Goal: Task Accomplishment & Management: Complete application form

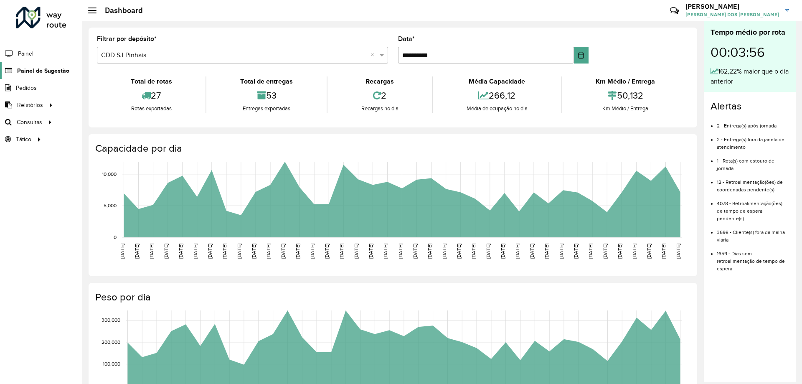
click at [20, 76] on link "Painel de Sugestão" at bounding box center [34, 70] width 69 height 17
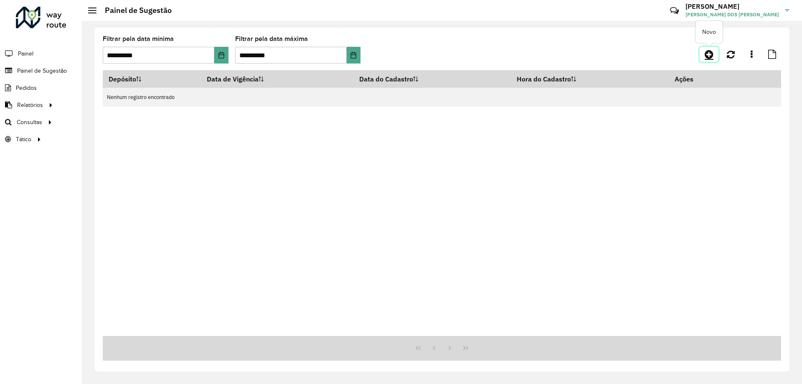
click at [706, 58] on icon at bounding box center [708, 54] width 9 height 10
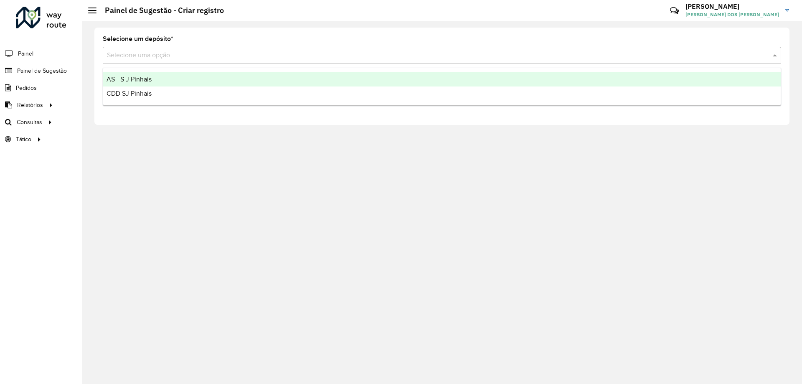
click at [126, 54] on input "text" at bounding box center [433, 56] width 653 height 10
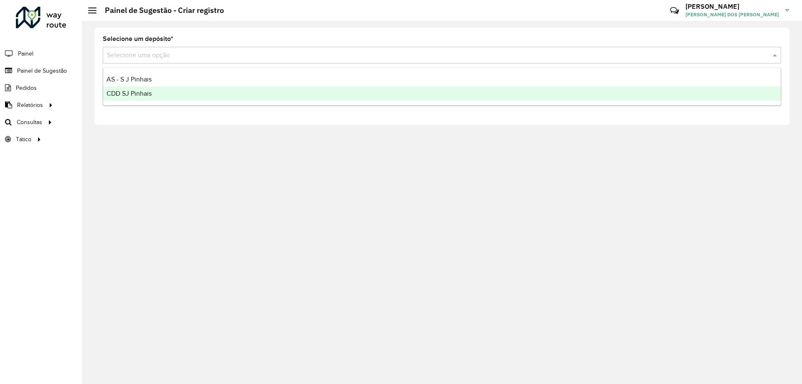
click at [136, 93] on span "CDD SJ Pinhais" at bounding box center [128, 93] width 45 height 7
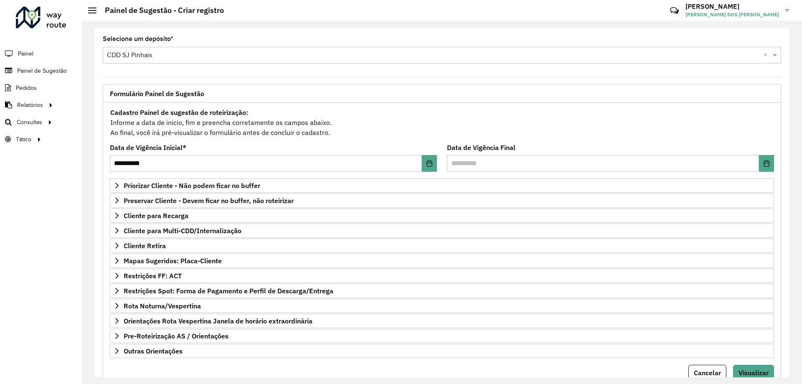
scroll to position [33, 0]
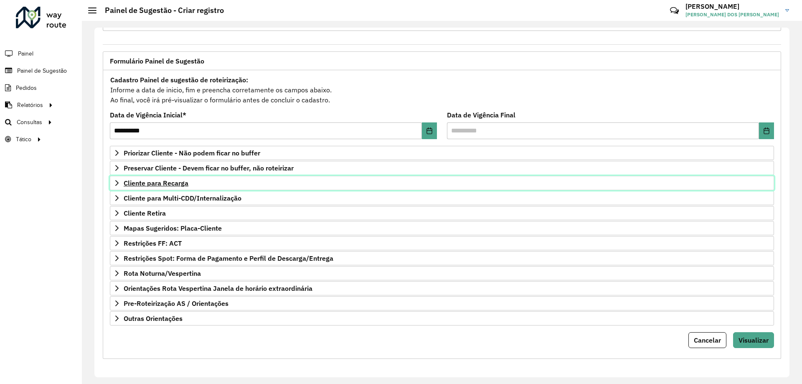
click at [163, 186] on span "Cliente para Recarga" at bounding box center [156, 183] width 65 height 7
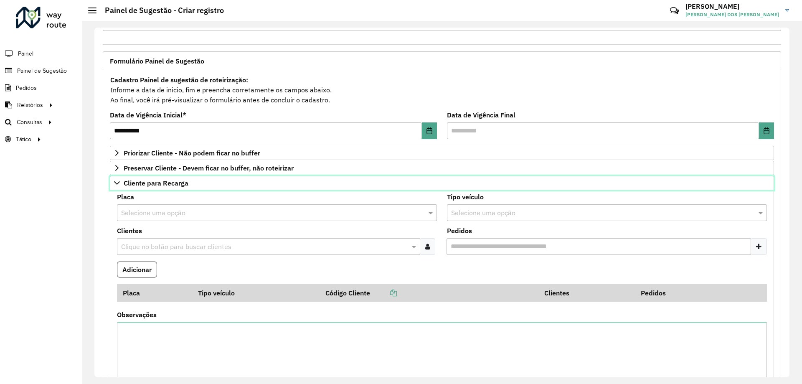
scroll to position [74, 0]
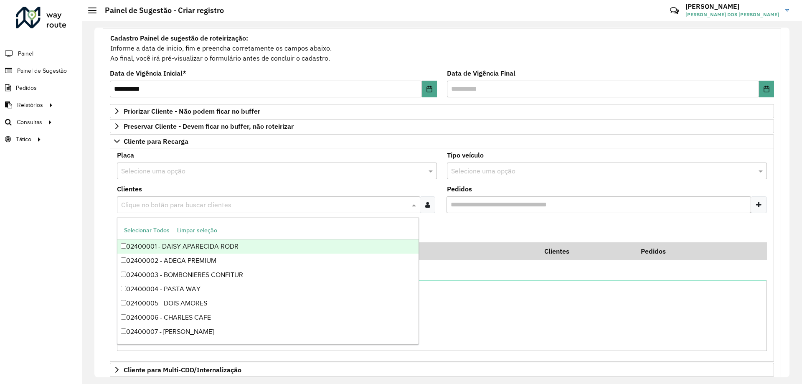
click at [144, 205] on input "text" at bounding box center [264, 205] width 291 height 10
type input "*"
type input "******"
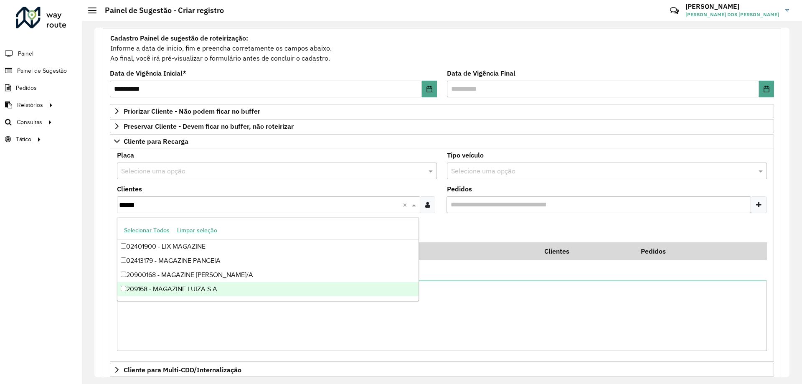
click at [189, 291] on div "209168 - MAGAZINE LUIZA S A" at bounding box center [267, 289] width 301 height 14
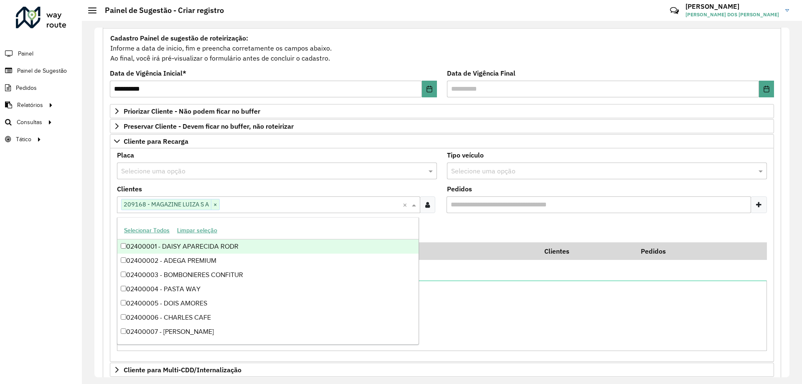
click at [472, 211] on input "Pedidos" at bounding box center [598, 204] width 304 height 17
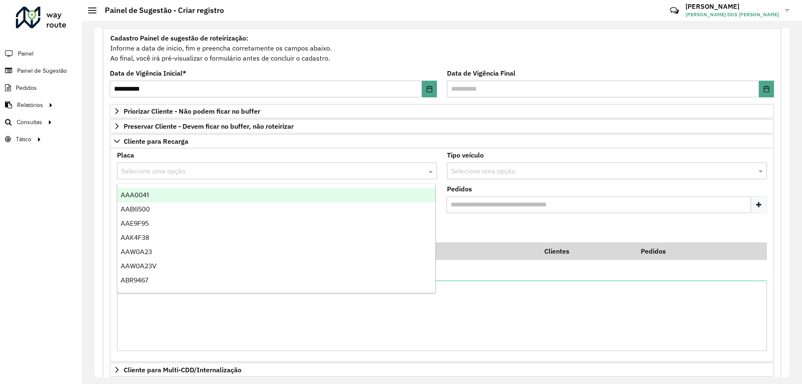
click at [305, 169] on input "text" at bounding box center [268, 171] width 295 height 10
type input "***"
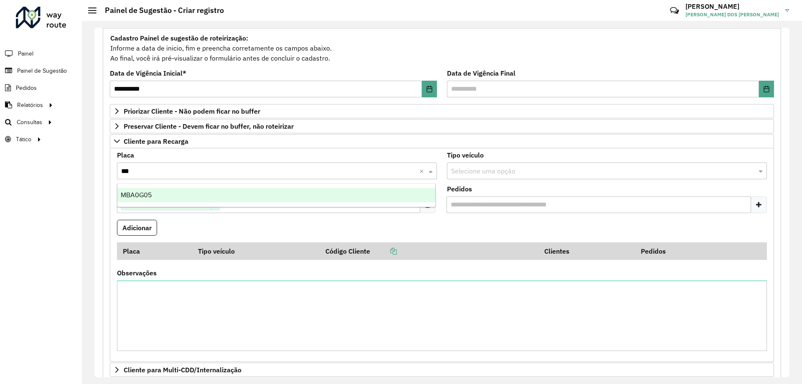
click at [209, 188] on div "MBA0G05" at bounding box center [276, 195] width 318 height 14
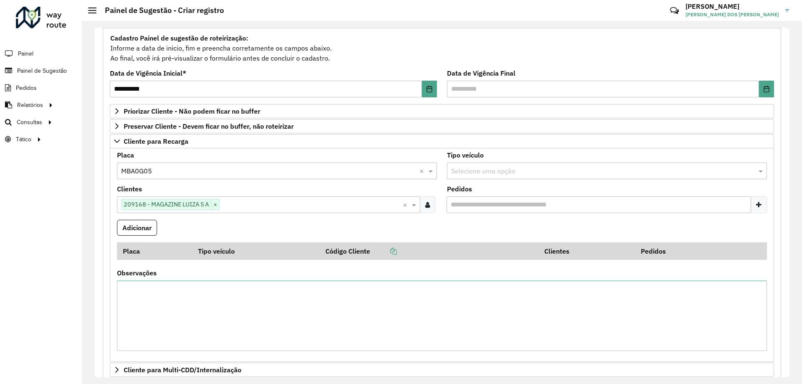
click at [224, 231] on formly-field "Adicionar" at bounding box center [442, 231] width 660 height 23
click at [141, 229] on button "Adicionar" at bounding box center [137, 228] width 40 height 16
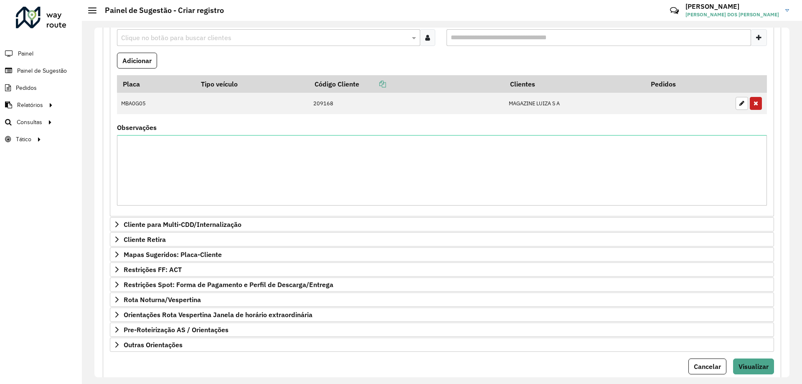
scroll to position [268, 0]
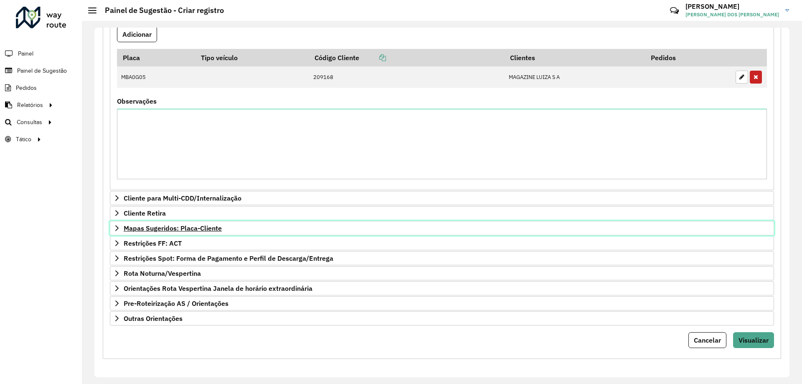
click at [161, 223] on link "Mapas Sugeridos: Placa-Cliente" at bounding box center [442, 228] width 664 height 14
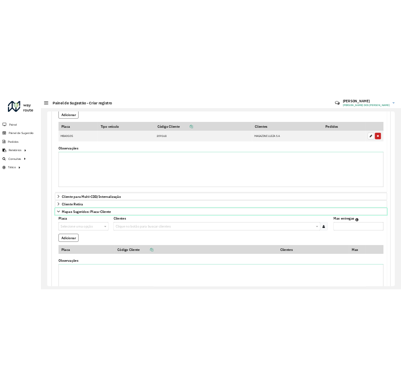
scroll to position [351, 0]
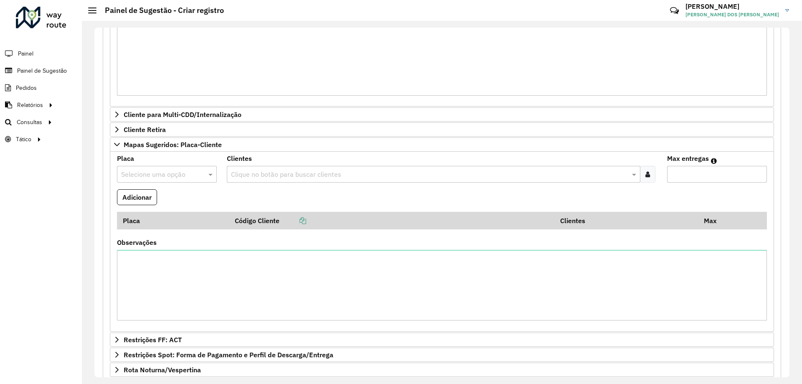
click at [92, 9] on div at bounding box center [92, 11] width 8 height 6
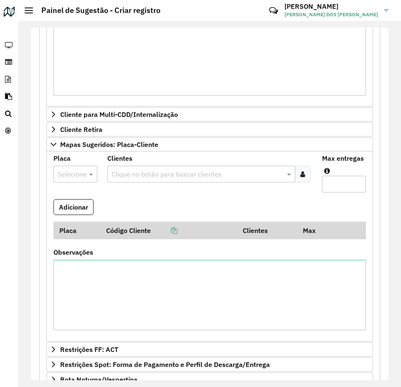
click at [70, 176] on input "text" at bounding box center [67, 175] width 19 height 10
type input "***"
click at [74, 204] on div "MBI7A64" at bounding box center [75, 198] width 43 height 14
click at [156, 173] on input "text" at bounding box center [197, 175] width 176 height 10
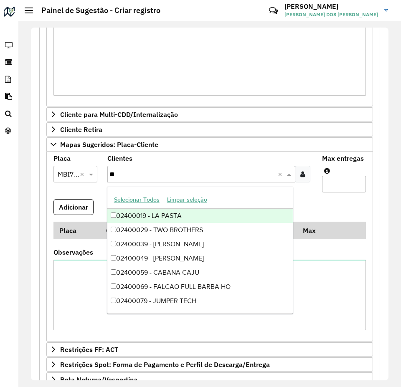
type input "***"
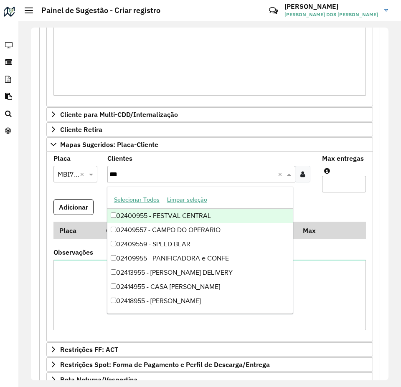
click at [202, 214] on div "02400955 - FESTVAL CENTRAL" at bounding box center [200, 216] width 186 height 14
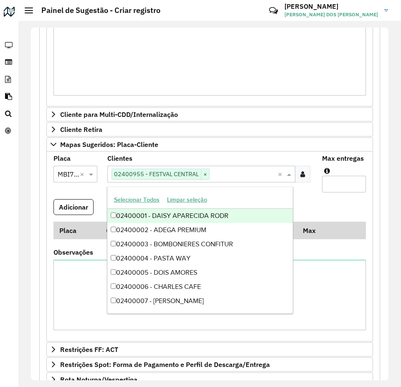
click at [332, 207] on formly-field "Adicionar" at bounding box center [209, 210] width 322 height 23
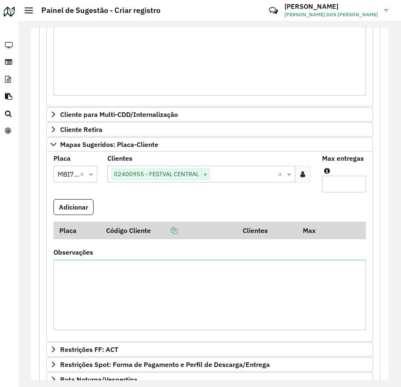
click at [333, 190] on input "Max entregas" at bounding box center [344, 184] width 44 height 17
type input "*"
click at [75, 202] on button "Adicionar" at bounding box center [73, 207] width 40 height 16
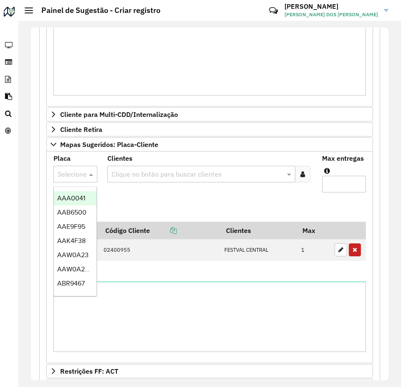
click at [82, 174] on div at bounding box center [75, 174] width 44 height 11
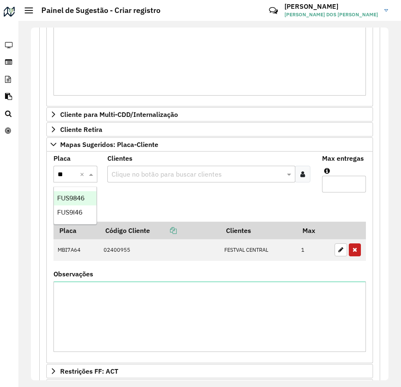
type input "***"
click at [78, 212] on span "FUS9I46" at bounding box center [69, 212] width 25 height 7
click at [121, 204] on formly-field "Adicionar" at bounding box center [209, 210] width 322 height 23
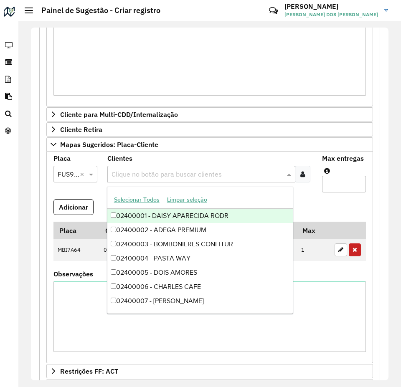
click at [132, 174] on input "text" at bounding box center [197, 175] width 176 height 10
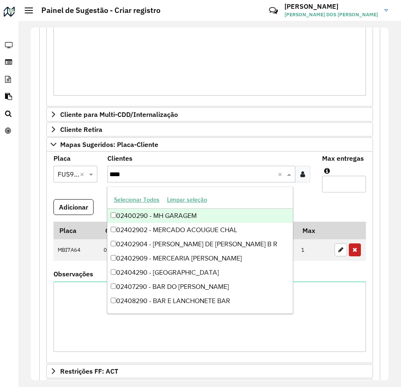
type input "*****"
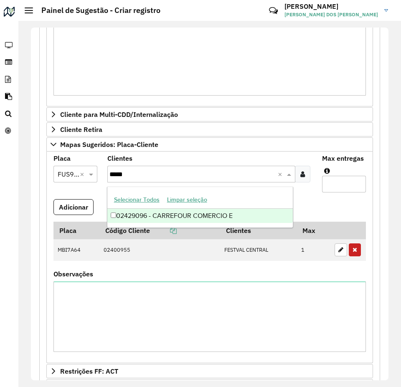
click at [164, 216] on div "02429096 - CARREFOUR COMERCIO E" at bounding box center [200, 216] width 186 height 14
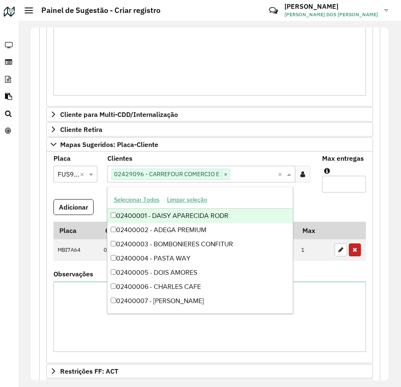
click at [337, 185] on input "Max entregas" at bounding box center [344, 184] width 44 height 17
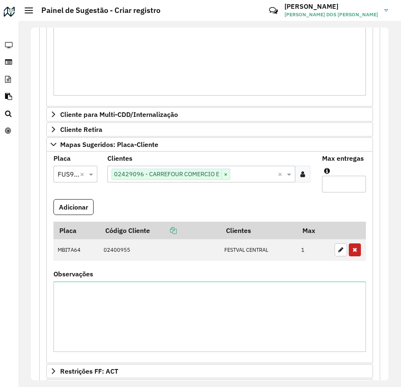
type input "*"
click at [95, 208] on formly-field "Adicionar" at bounding box center [209, 210] width 322 height 23
click at [80, 208] on button "Adicionar" at bounding box center [73, 207] width 40 height 16
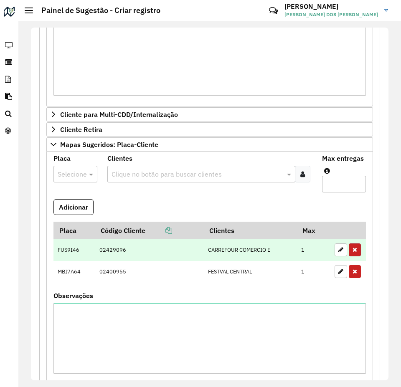
click at [352, 251] on icon "button" at bounding box center [354, 250] width 5 height 6
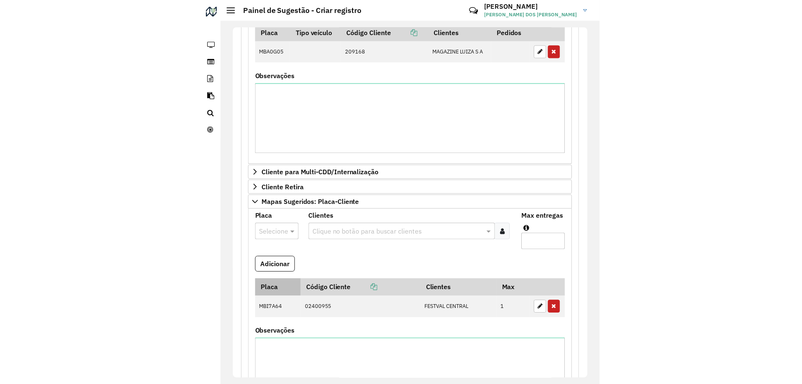
scroll to position [376, 0]
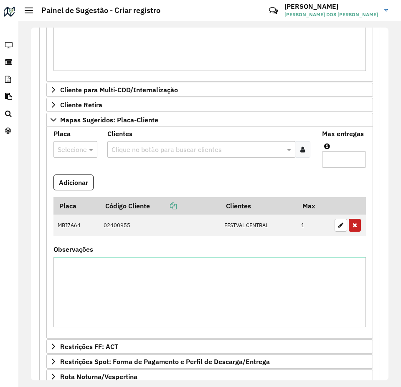
click at [75, 148] on input "text" at bounding box center [67, 150] width 19 height 10
type input "***"
click at [74, 174] on span "BTT7G03" at bounding box center [71, 173] width 28 height 7
click at [127, 175] on formly-field "Adicionar" at bounding box center [209, 186] width 322 height 23
click at [135, 146] on input "text" at bounding box center [197, 150] width 176 height 10
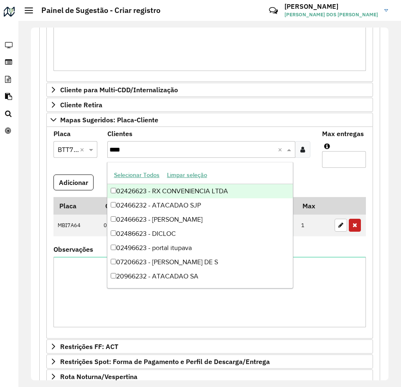
type input "*****"
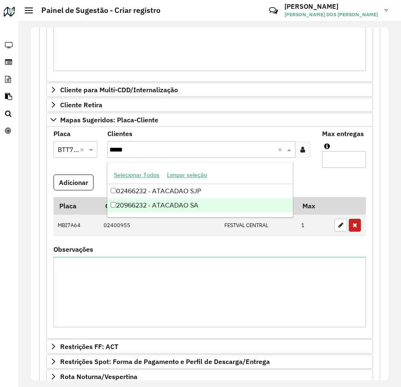
click at [208, 202] on div "20966232 - ATACADAO SA" at bounding box center [200, 205] width 186 height 14
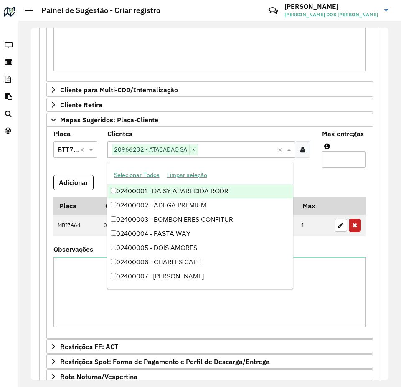
click at [346, 157] on input "Max entregas" at bounding box center [344, 159] width 44 height 17
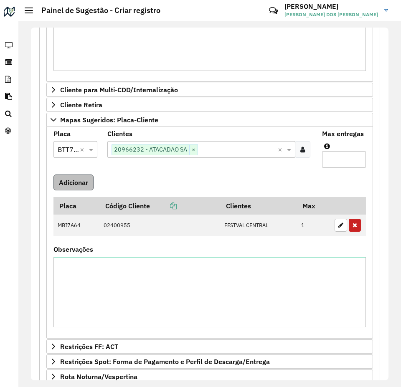
type input "*"
click at [76, 184] on button "Adicionar" at bounding box center [73, 183] width 40 height 16
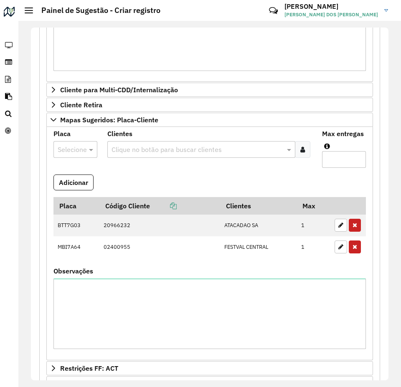
click at [71, 153] on input "text" at bounding box center [67, 150] width 19 height 10
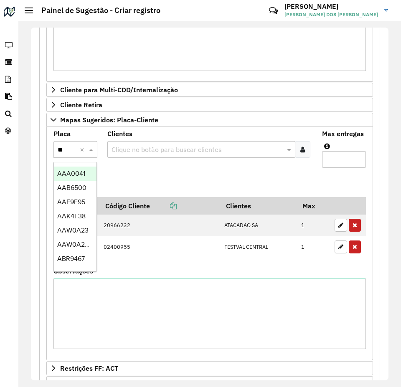
type input "***"
click at [78, 177] on span "AKJ7207" at bounding box center [70, 173] width 27 height 7
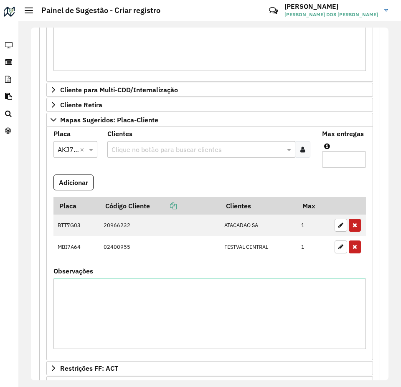
click at [158, 166] on formly-field "Clientes Clique no botão para buscar clientes" at bounding box center [209, 153] width 215 height 44
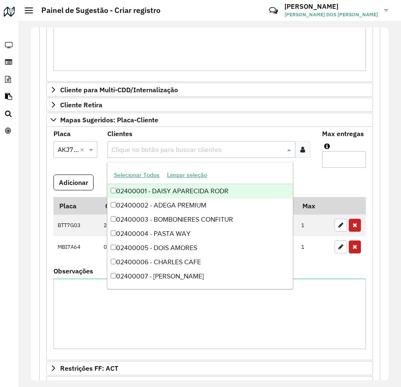
click at [152, 146] on input "text" at bounding box center [197, 150] width 176 height 10
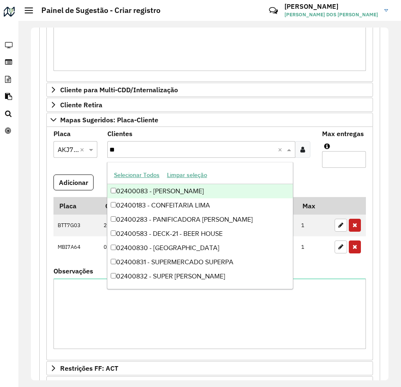
type input "***"
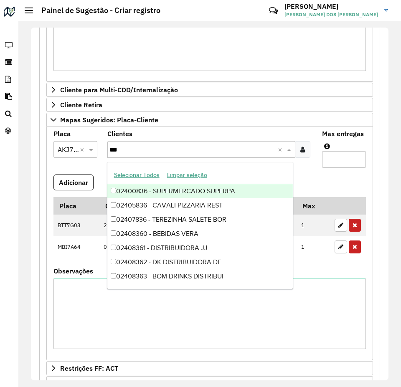
click at [209, 190] on div "02400836 - SUPERMERCADO SUPERPA" at bounding box center [200, 191] width 186 height 14
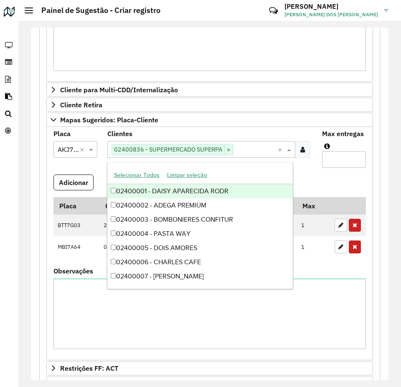
click at [337, 170] on formly-field "Max entregas" at bounding box center [344, 153] width 54 height 44
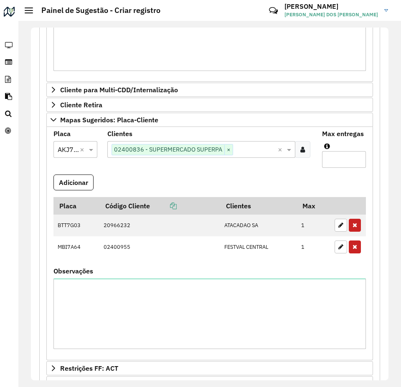
click at [342, 165] on input "Max entregas" at bounding box center [344, 159] width 44 height 17
type input "*"
click at [62, 178] on button "Adicionar" at bounding box center [73, 183] width 40 height 16
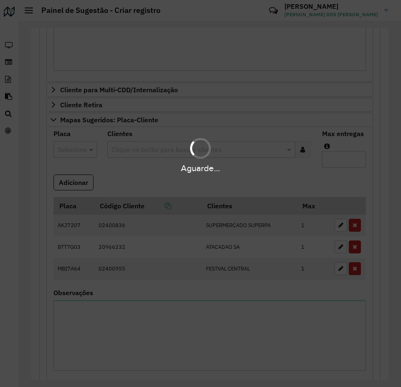
click at [148, 173] on div "Aguarde..." at bounding box center [200, 168] width 401 height 13
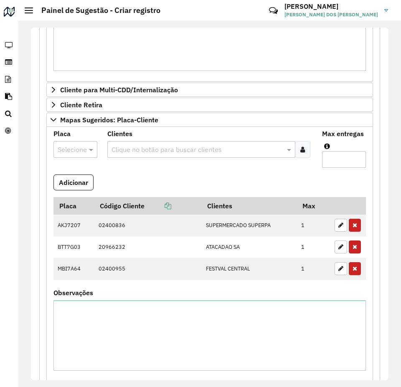
click at [81, 153] on div at bounding box center [75, 149] width 44 height 11
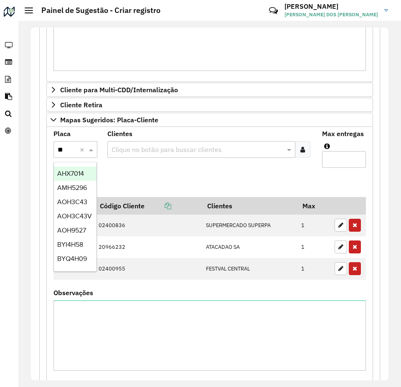
type input "***"
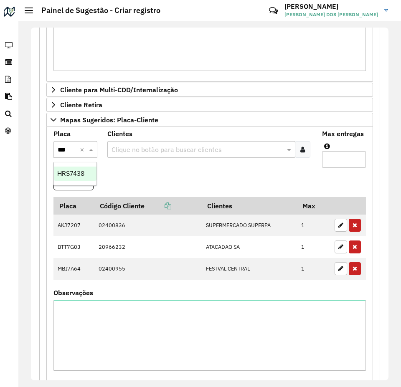
click at [80, 175] on span "HRS7438" at bounding box center [70, 173] width 27 height 7
click at [120, 171] on formly-field "Clientes Clique no botão para buscar clientes" at bounding box center [209, 153] width 215 height 44
click at [141, 146] on input "text" at bounding box center [197, 150] width 176 height 10
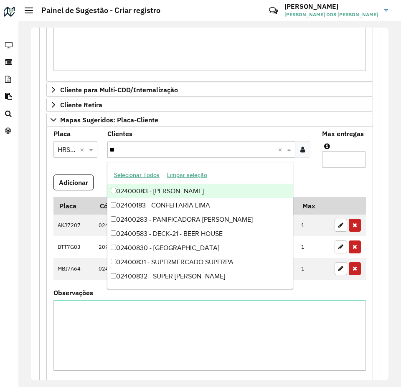
type input "***"
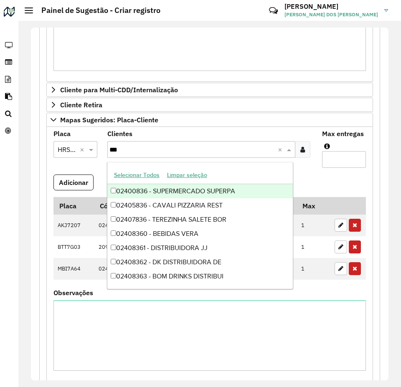
click at [199, 191] on div "02400836 - SUPERMERCADO SUPERPA" at bounding box center [200, 191] width 186 height 14
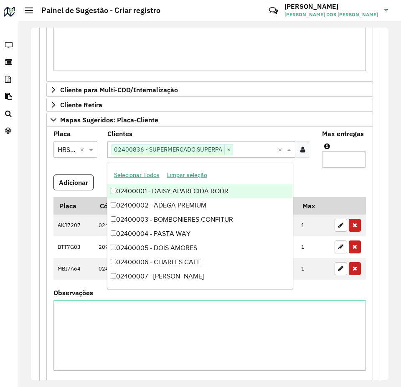
click at [328, 174] on formly-field "Max entregas" at bounding box center [344, 153] width 54 height 44
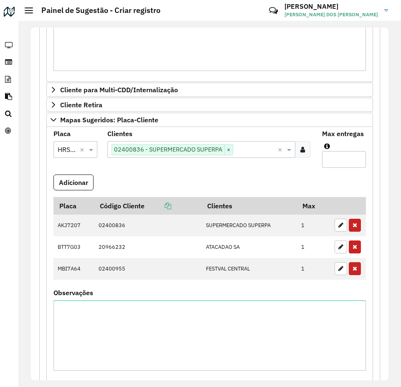
click at [335, 161] on input "Max entregas" at bounding box center [344, 159] width 44 height 17
type input "*"
click at [89, 187] on button "Adicionar" at bounding box center [73, 183] width 40 height 16
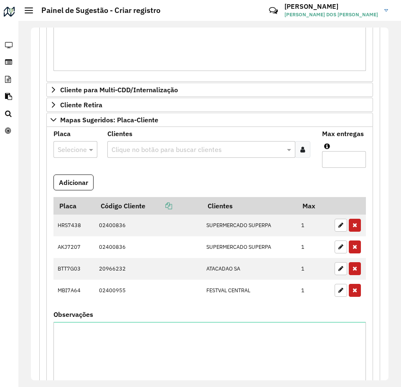
click at [73, 149] on input "text" at bounding box center [67, 150] width 19 height 10
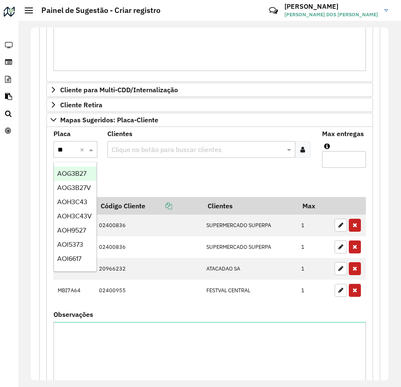
type input "***"
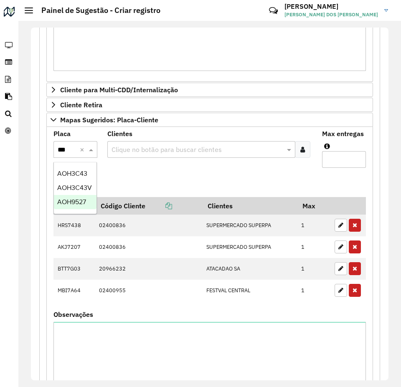
click at [71, 203] on span "AOH9527" at bounding box center [71, 201] width 29 height 7
click at [126, 174] on formly-field "Clientes Clique no botão para buscar clientes" at bounding box center [209, 153] width 215 height 44
click at [138, 147] on input "text" at bounding box center [197, 150] width 176 height 10
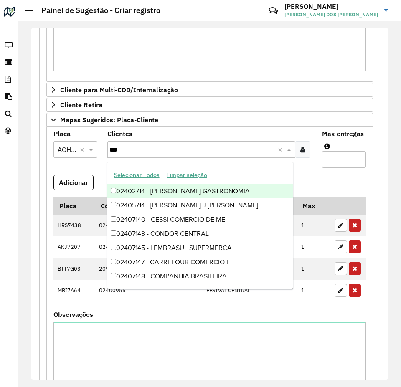
type input "****"
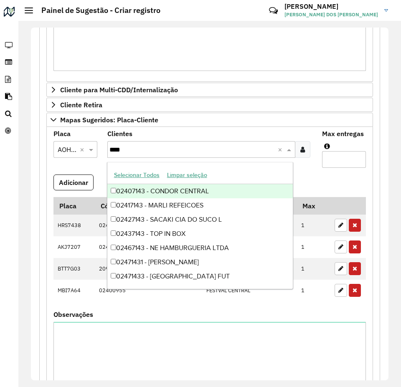
click at [182, 193] on div "02407143 - CONDOR CENTRAL" at bounding box center [200, 191] width 186 height 14
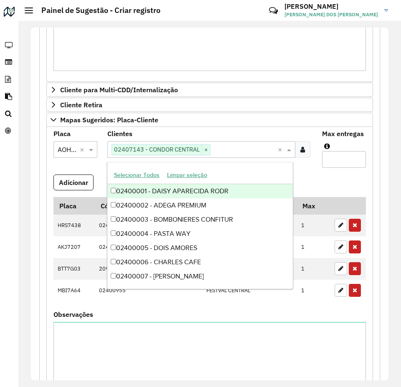
click at [347, 156] on input "Max entregas" at bounding box center [344, 159] width 44 height 17
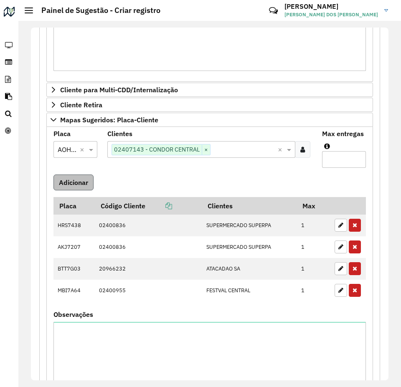
type input "*"
click at [61, 180] on button "Adicionar" at bounding box center [73, 183] width 40 height 16
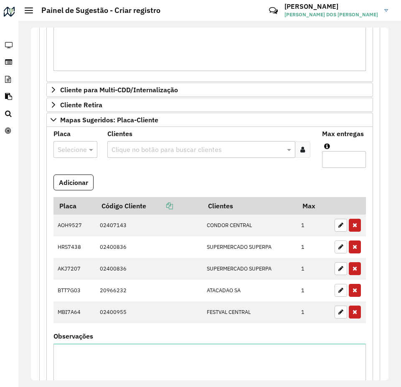
click at [78, 147] on div at bounding box center [75, 149] width 44 height 11
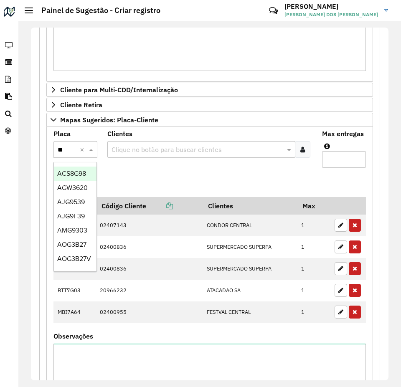
type input "***"
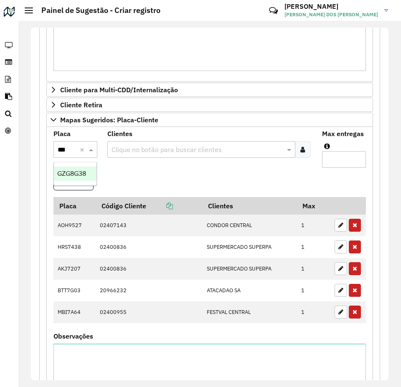
click at [78, 173] on span "GZG8G38" at bounding box center [71, 173] width 29 height 7
click at [132, 166] on formly-field "Clientes Clique no botão para buscar clientes" at bounding box center [209, 153] width 215 height 44
click at [145, 145] on input "text" at bounding box center [197, 150] width 176 height 10
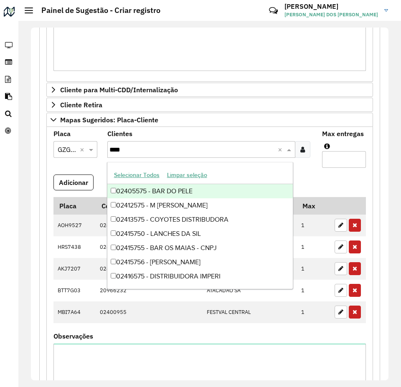
type input "*****"
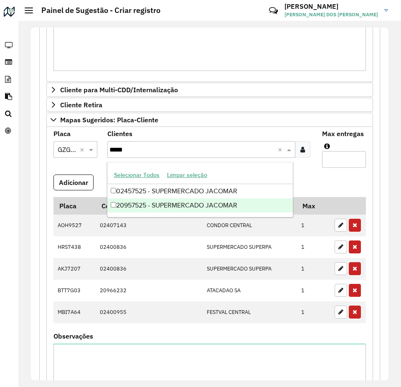
click at [232, 203] on div "20957525 - SUPERMERCADO JACOMAR" at bounding box center [200, 205] width 186 height 14
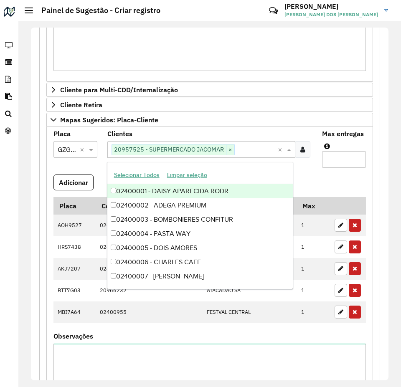
click at [329, 159] on input "Max entregas" at bounding box center [344, 159] width 44 height 17
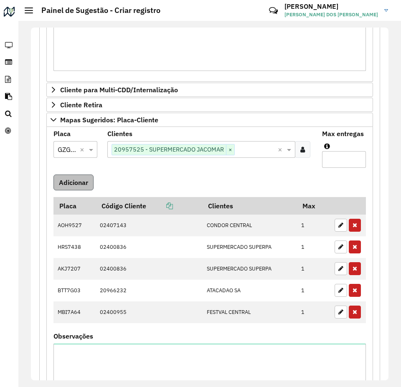
type input "*"
click at [70, 187] on button "Adicionar" at bounding box center [73, 183] width 40 height 16
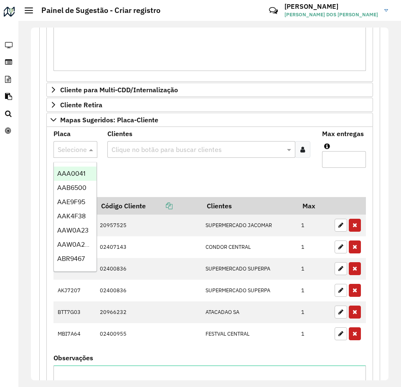
click at [70, 149] on input "text" at bounding box center [67, 150] width 19 height 10
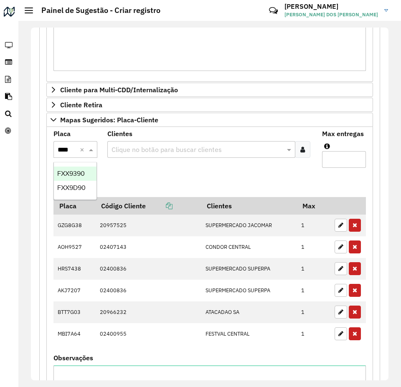
type input "*****"
click at [81, 175] on span "FXX9D90" at bounding box center [71, 173] width 28 height 7
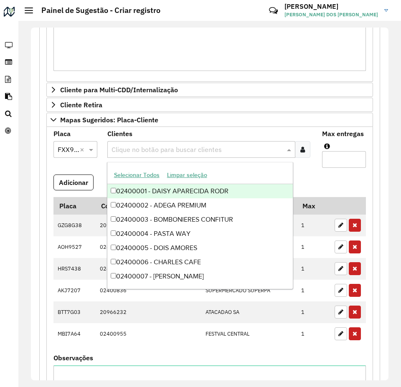
click at [154, 143] on div "Clique no botão para buscar clientes" at bounding box center [201, 149] width 188 height 17
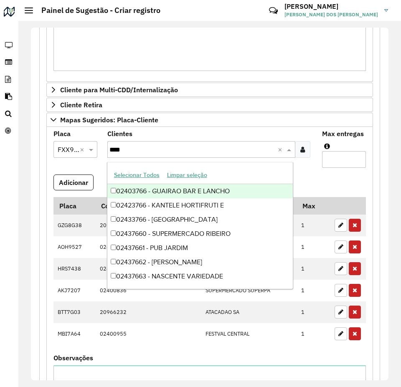
type input "*****"
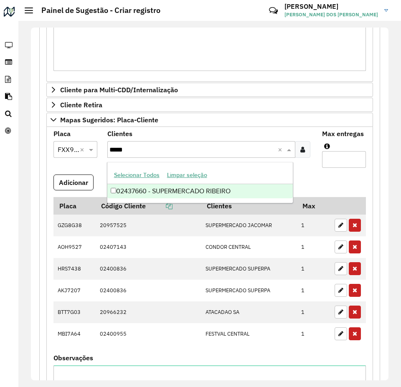
click at [224, 194] on div "02437660 - SUPERMERCADO RIBEIRO" at bounding box center [200, 191] width 186 height 14
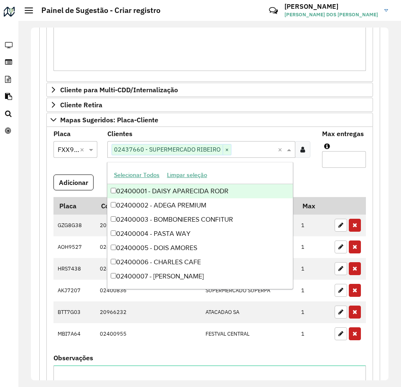
click at [330, 157] on input "Max entregas" at bounding box center [344, 159] width 44 height 17
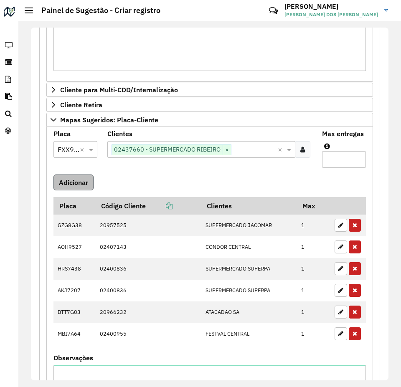
type input "*"
click at [76, 180] on button "Adicionar" at bounding box center [73, 183] width 40 height 16
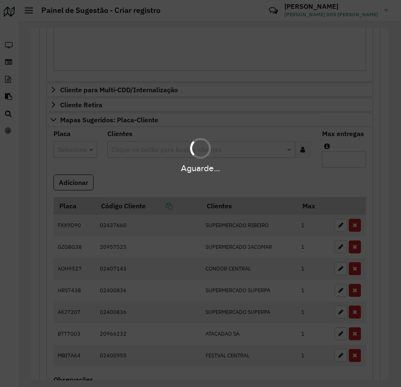
click at [120, 178] on div "Aguarde..." at bounding box center [200, 193] width 401 height 387
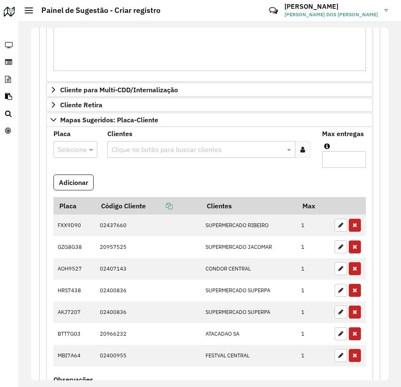
click at [75, 150] on input "text" at bounding box center [67, 150] width 19 height 10
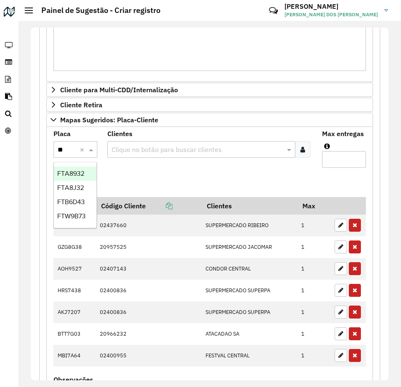
type input "***"
click at [83, 188] on span "FTA8J32" at bounding box center [70, 187] width 27 height 7
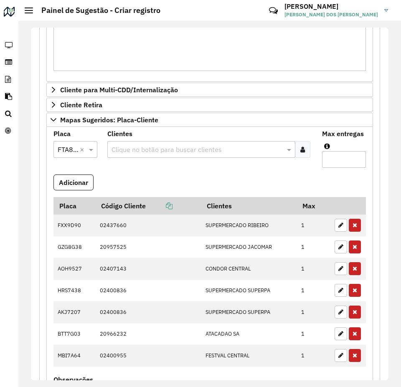
click at [149, 149] on input "text" at bounding box center [197, 150] width 176 height 10
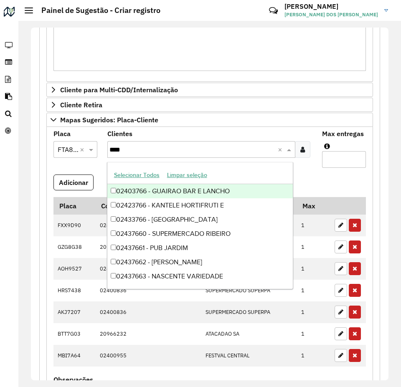
type input "*****"
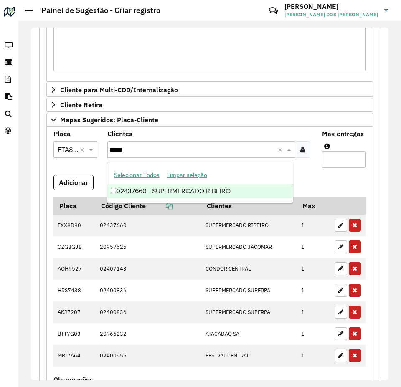
click at [213, 193] on div "02437660 - SUPERMERCADO RIBEIRO" at bounding box center [200, 191] width 186 height 14
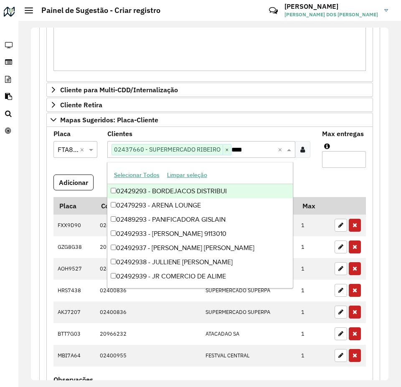
type input "*****"
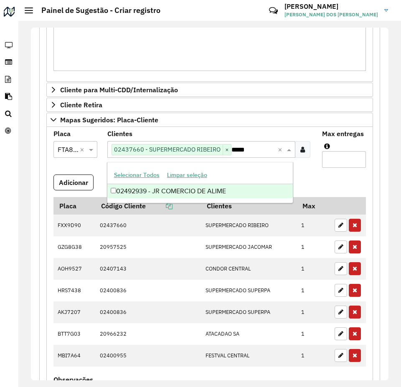
click at [245, 193] on div "02492939 - JR COMERCIO DE ALIME" at bounding box center [200, 191] width 186 height 14
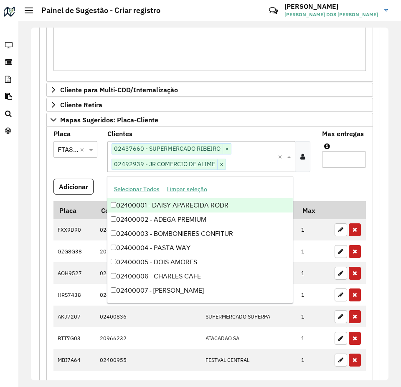
click at [325, 182] on formly-field "Adicionar" at bounding box center [209, 190] width 322 height 23
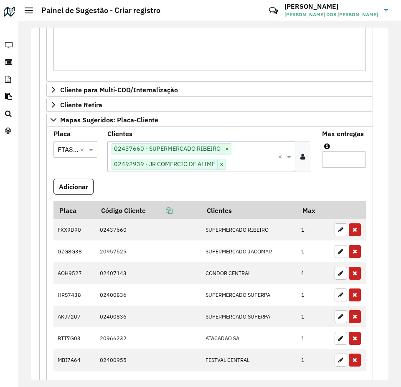
click at [340, 159] on input "Max entregas" at bounding box center [344, 159] width 44 height 17
type input "*"
click at [84, 185] on button "Adicionar" at bounding box center [73, 187] width 40 height 16
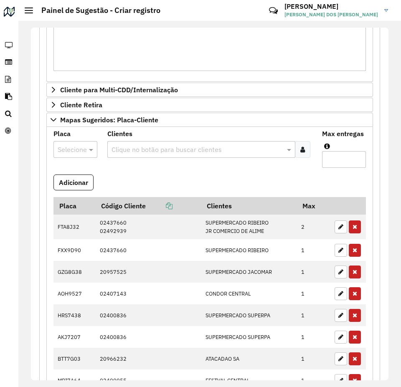
click at [277, 185] on formly-field "Adicionar" at bounding box center [209, 186] width 322 height 23
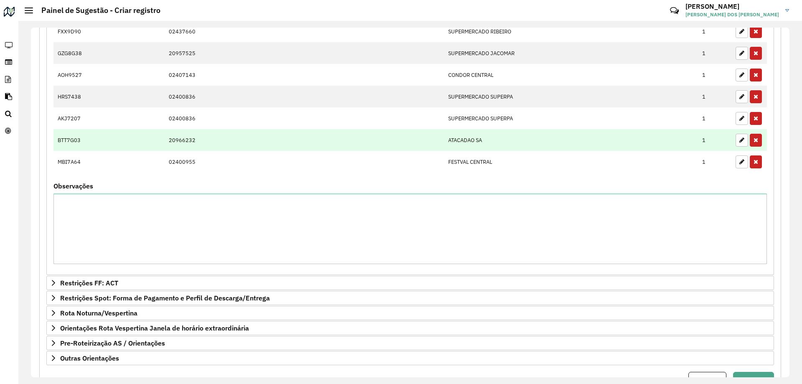
scroll to position [624, 0]
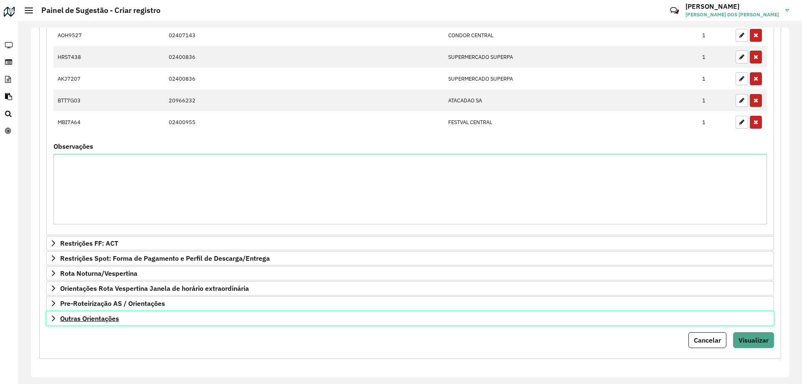
click at [70, 318] on span "Outras Orientações" at bounding box center [89, 318] width 59 height 7
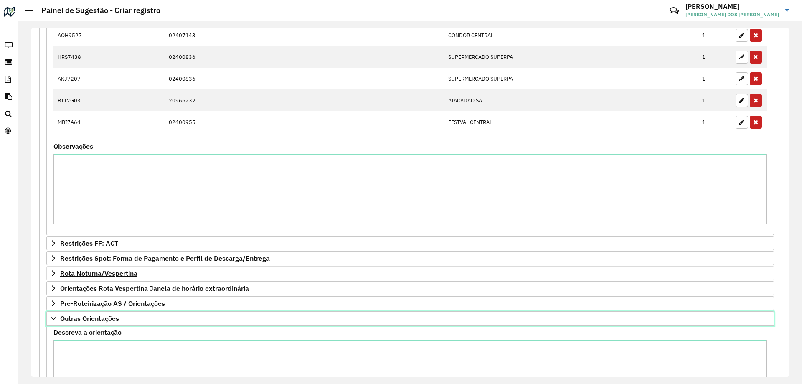
scroll to position [720, 0]
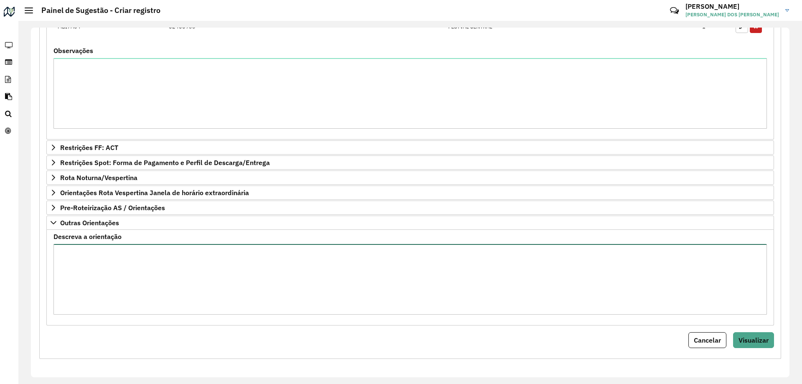
click at [194, 260] on textarea "Descreva a orientação" at bounding box center [409, 279] width 713 height 71
click at [241, 272] on textarea "******" at bounding box center [409, 279] width 713 height 71
paste textarea "**********"
click at [68, 271] on textarea "**********" at bounding box center [408, 279] width 711 height 71
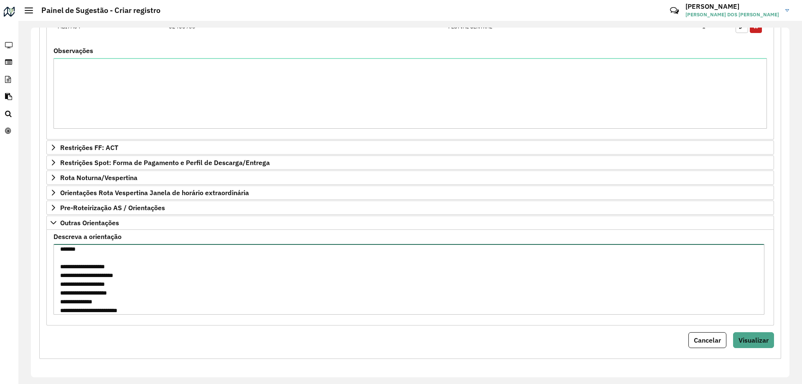
scroll to position [26, 0]
click at [78, 294] on textarea "**********" at bounding box center [408, 279] width 711 height 71
type textarea "**********"
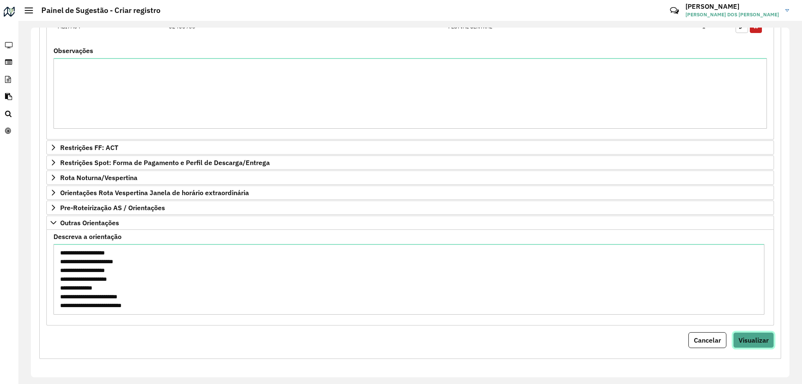
click at [734, 341] on button "Visualizar" at bounding box center [753, 340] width 41 height 16
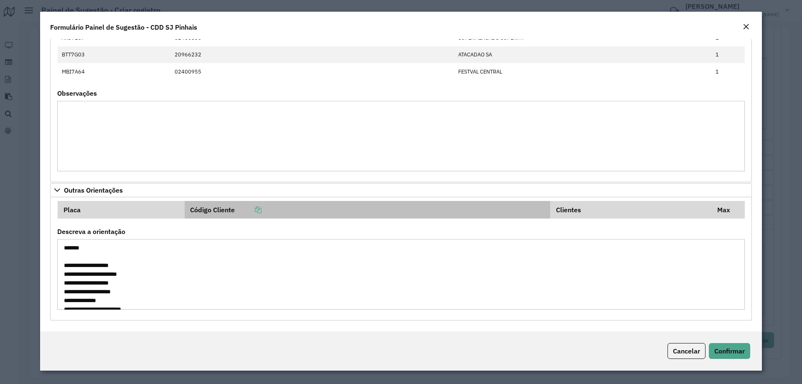
scroll to position [204, 0]
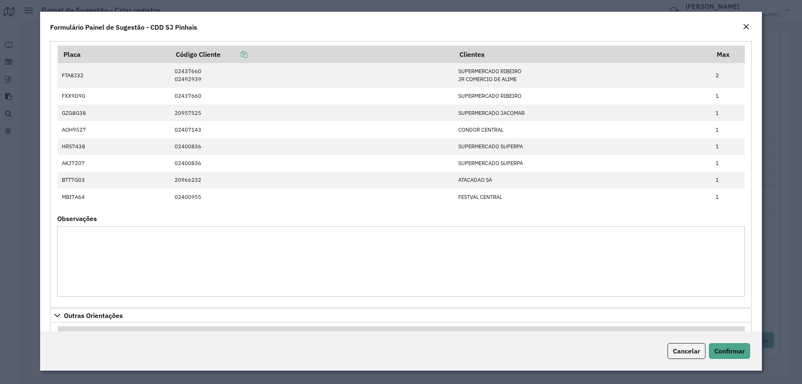
click at [137, 240] on textarea "Observações" at bounding box center [400, 261] width 687 height 71
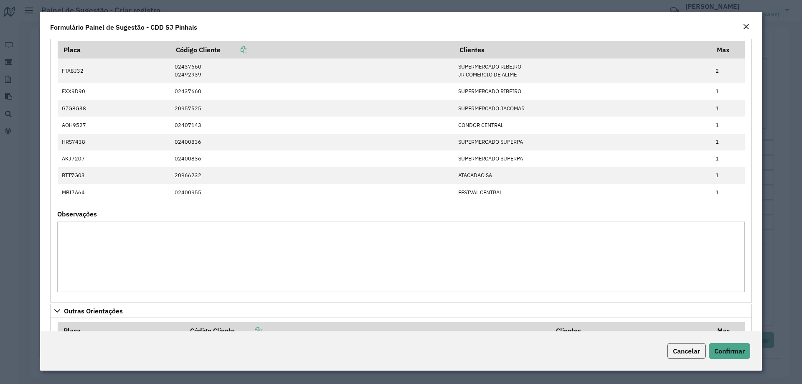
scroll to position [329, 0]
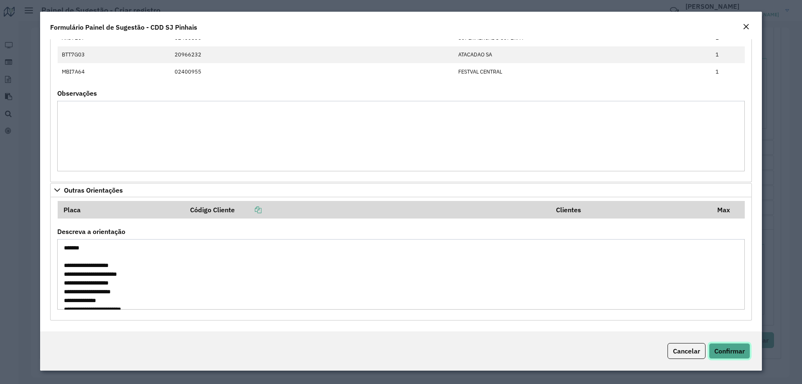
click at [727, 347] on span "Confirmar" at bounding box center [729, 351] width 30 height 8
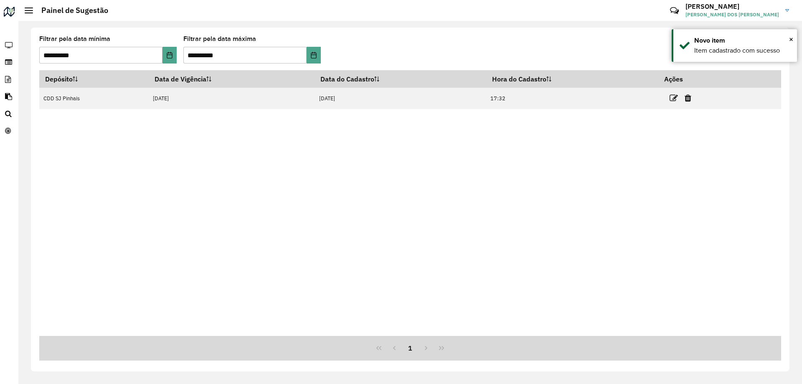
click at [425, 247] on div "Depósito Data de Vigência Data do Cadastro Hora do Cadastro Ações CDD SJ Pinhai…" at bounding box center [409, 203] width 741 height 266
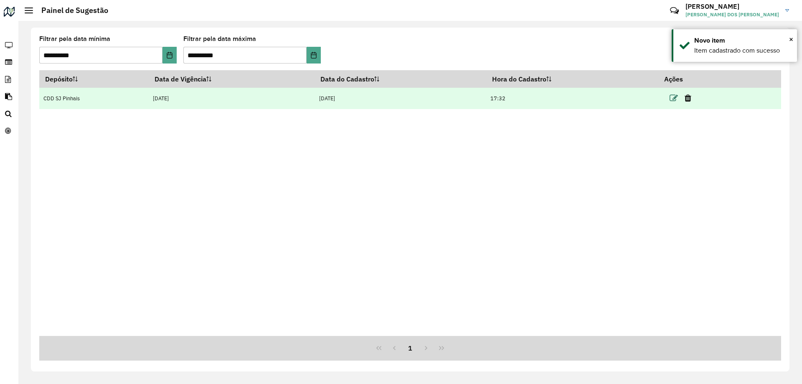
click at [678, 96] on icon at bounding box center [673, 98] width 8 height 8
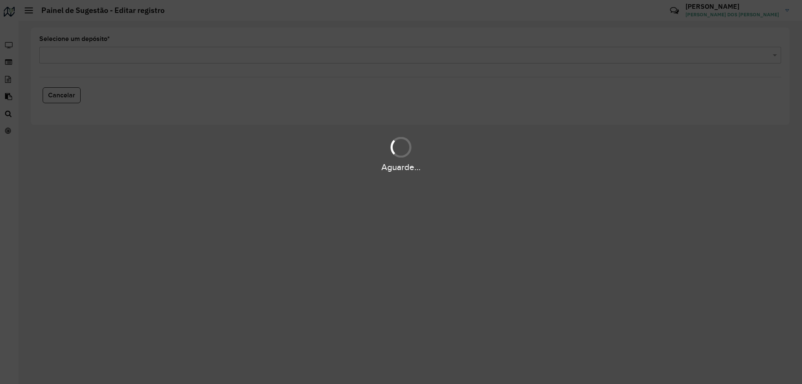
click at [359, 197] on div "Aguarde..." at bounding box center [401, 192] width 802 height 384
click at [385, 68] on div "Aguarde..." at bounding box center [401, 192] width 802 height 384
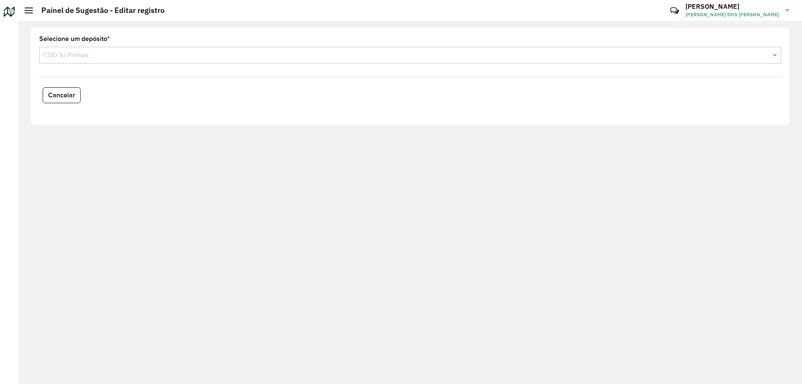
drag, startPoint x: 402, startPoint y: 266, endPoint x: 397, endPoint y: 265, distance: 4.6
click at [402, 266] on div "Selecione um depósito * Selecione uma opção × CDD SJ Pinhais Cancelar" at bounding box center [409, 202] width 783 height 363
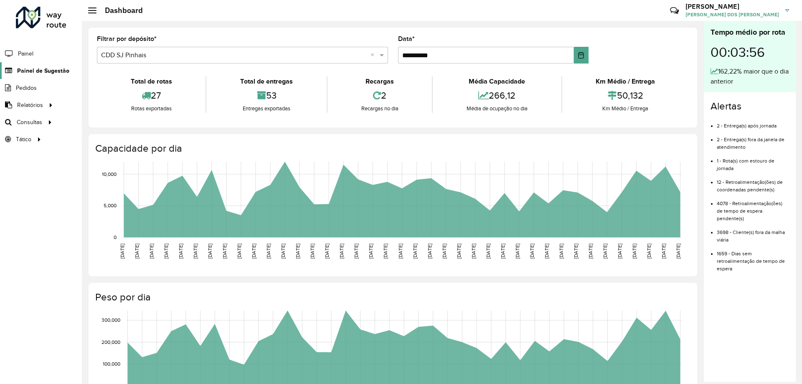
click at [28, 72] on span "Painel de Sugestão" at bounding box center [43, 70] width 52 height 9
